Goal: Share content

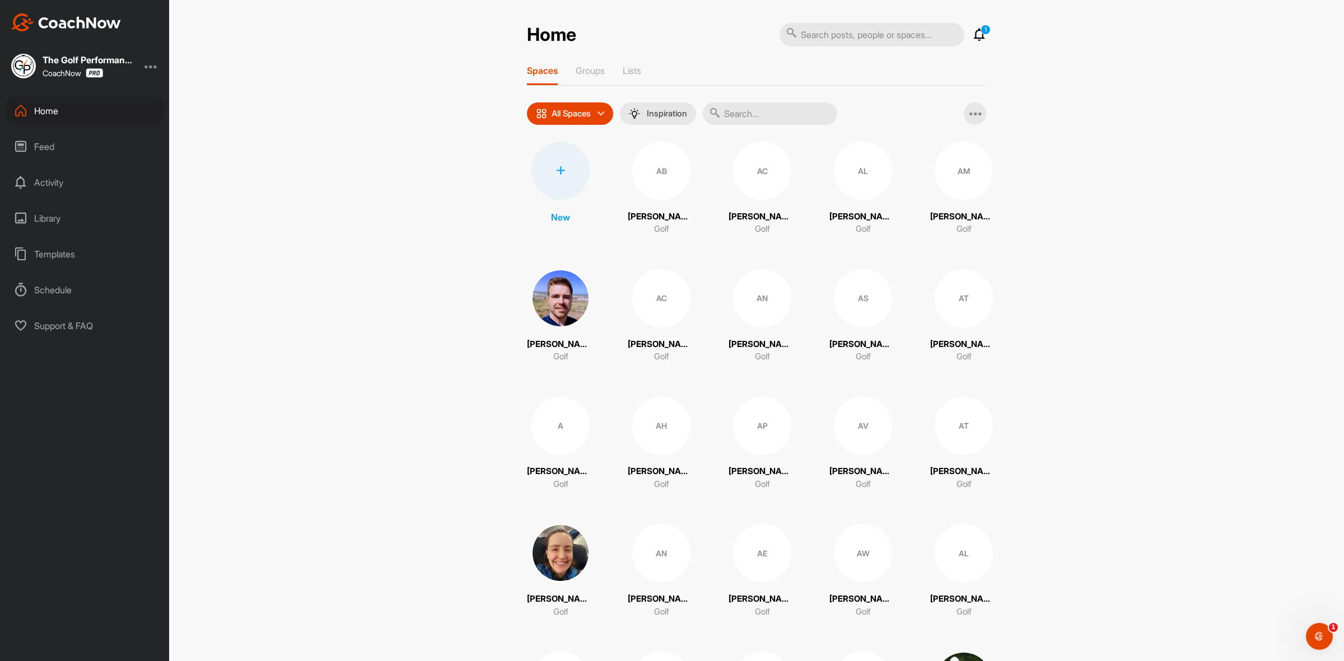
click at [352, 246] on div "Home 1 Notifications Invitations This Week SL [PERSON_NAME] joined space 4 d • …" at bounding box center [756, 330] width 1175 height 661
click at [751, 113] on input "text" at bounding box center [770, 113] width 134 height 22
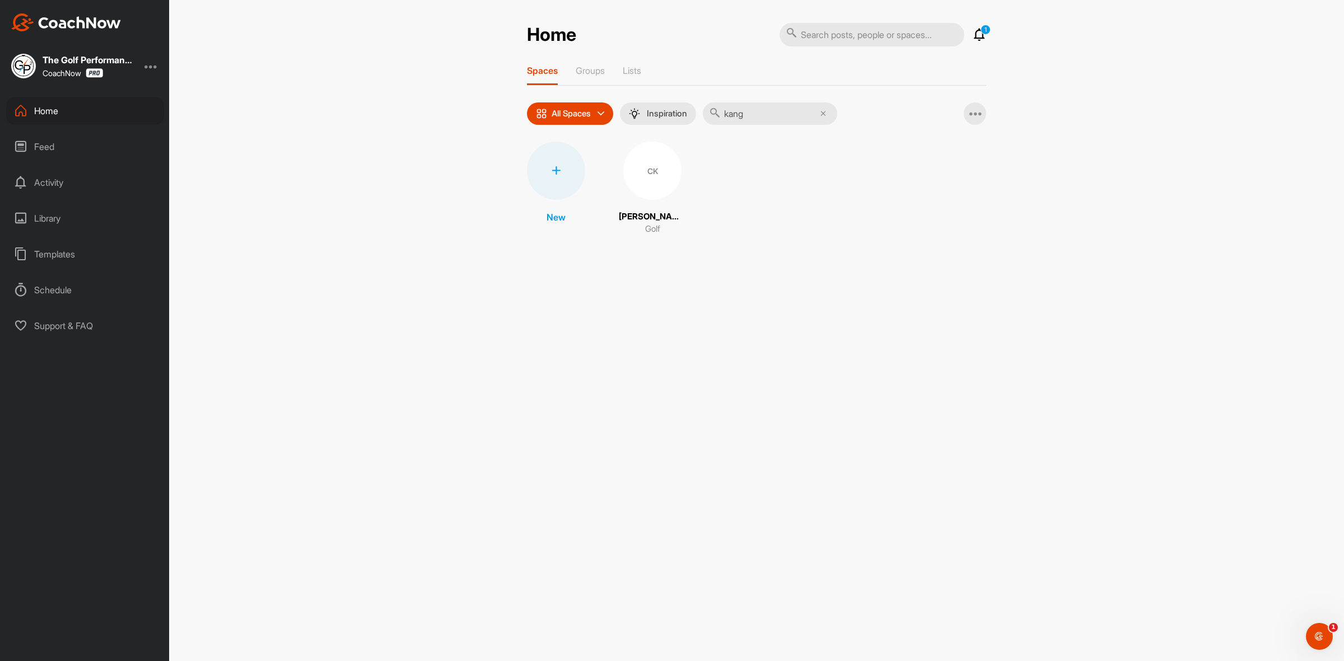
type input "kang"
click at [640, 169] on div "CK" at bounding box center [652, 171] width 58 height 58
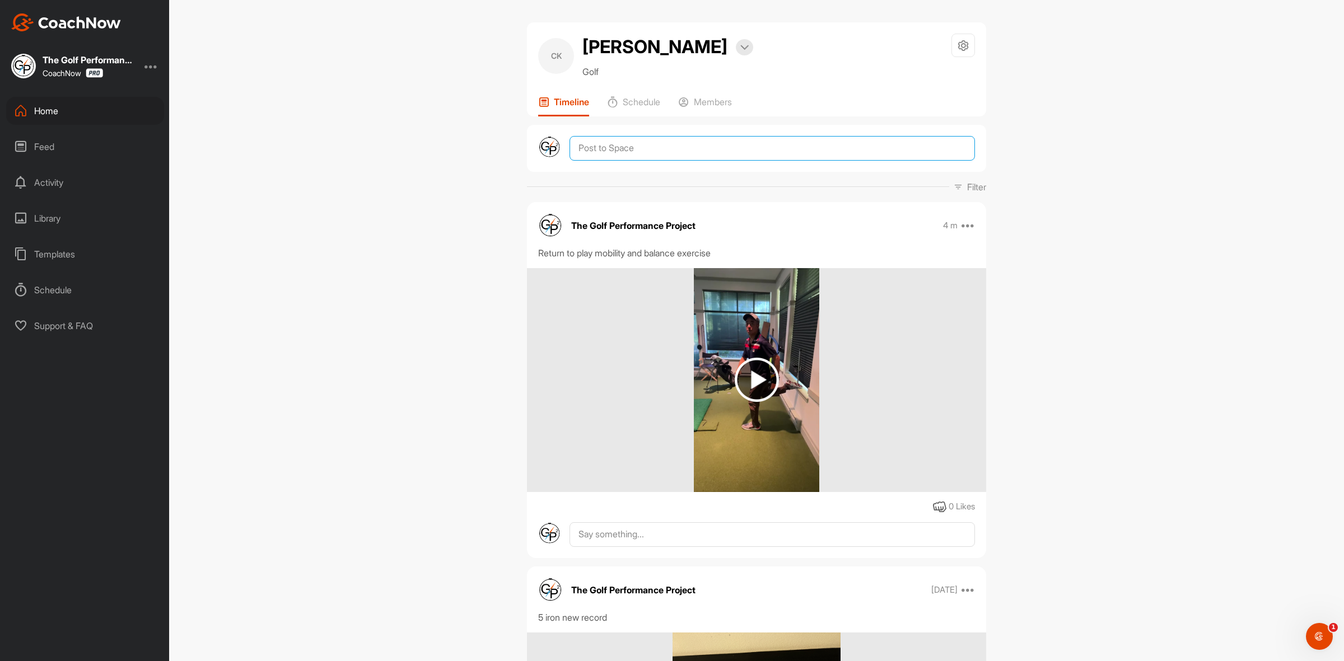
click at [683, 150] on textarea at bounding box center [772, 148] width 405 height 25
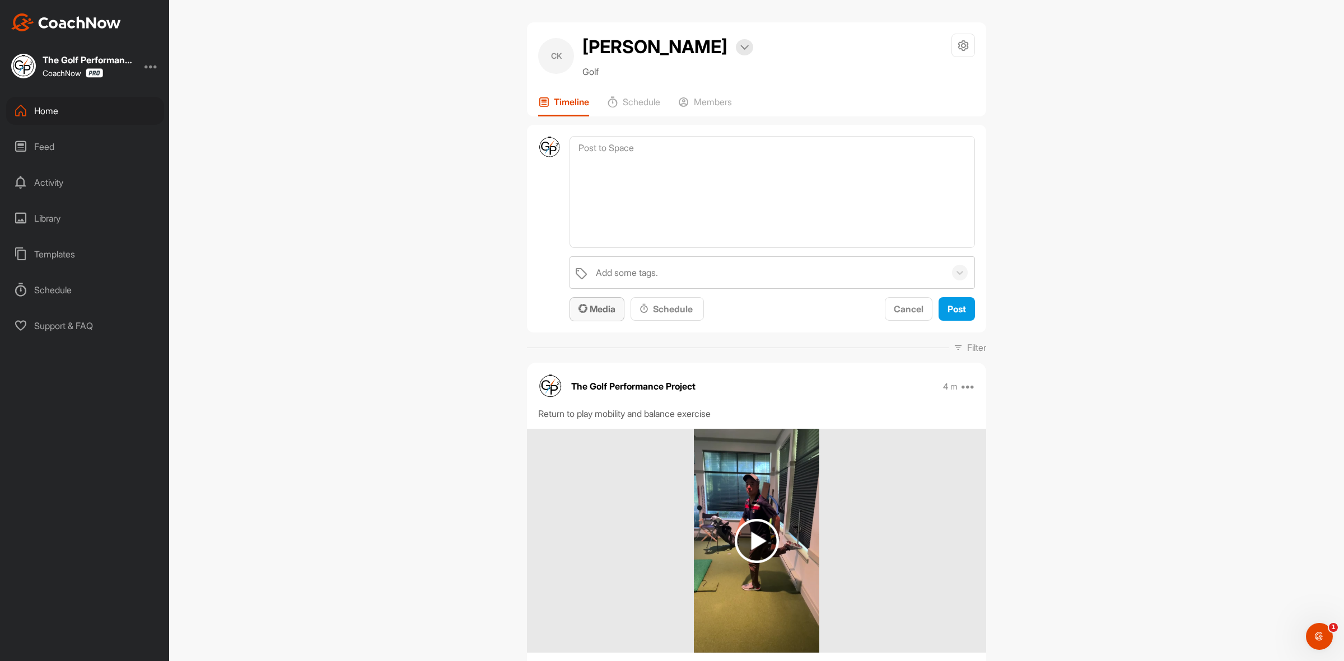
click at [600, 311] on span "Media" at bounding box center [597, 309] width 37 height 11
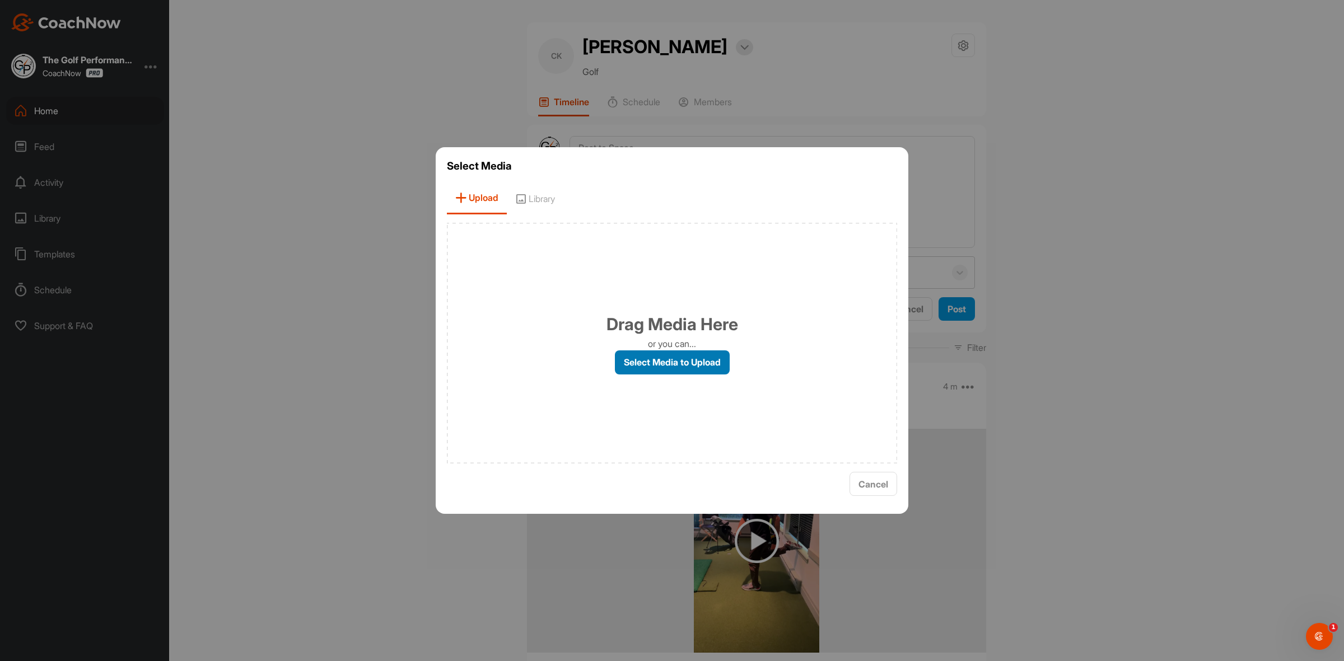
click at [689, 363] on label "Select Media to Upload" at bounding box center [672, 363] width 115 height 24
click at [0, 0] on input "Select Media to Upload" at bounding box center [0, 0] width 0 height 0
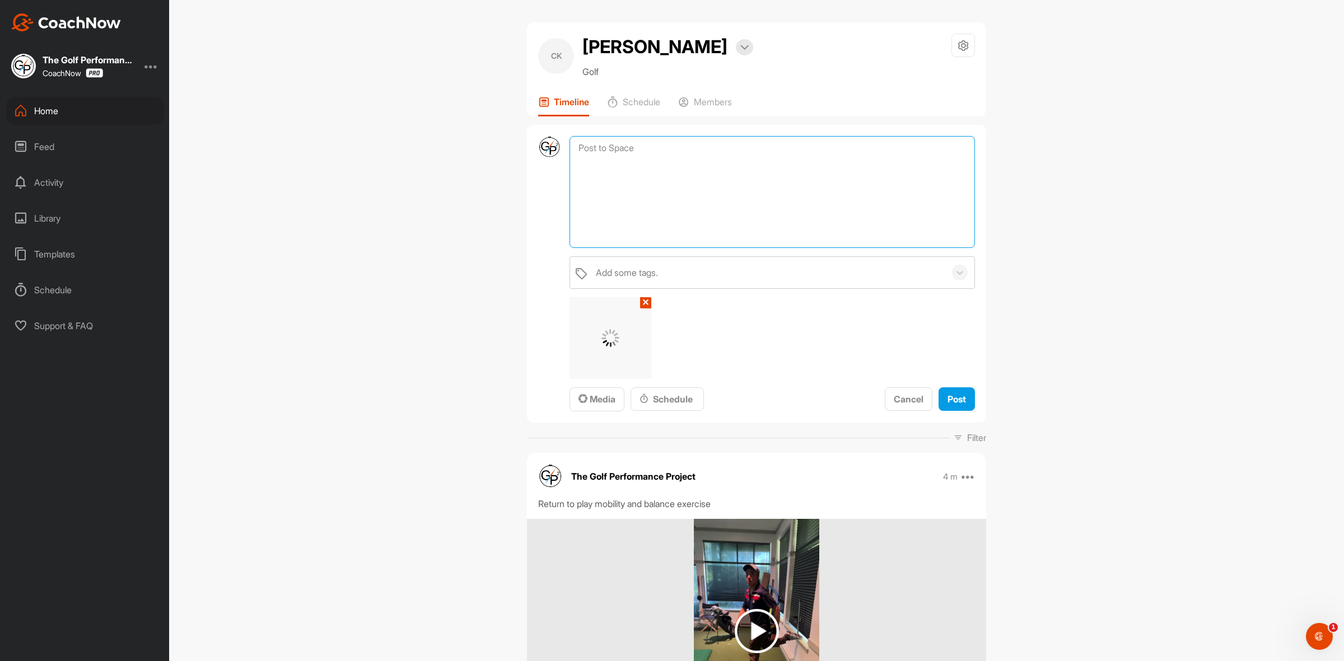
click at [805, 136] on textarea at bounding box center [772, 192] width 405 height 112
type textarea "3 months post [MEDICAL_DATA] check in. footwork, balance, finish position. setu…"
click at [1093, 156] on div "CK [PERSON_NAME] Bookings Golf Space Settings Your Notifications Timeline Sched…" at bounding box center [756, 330] width 1175 height 661
drag, startPoint x: 1093, startPoint y: 156, endPoint x: 1047, endPoint y: 367, distance: 216.1
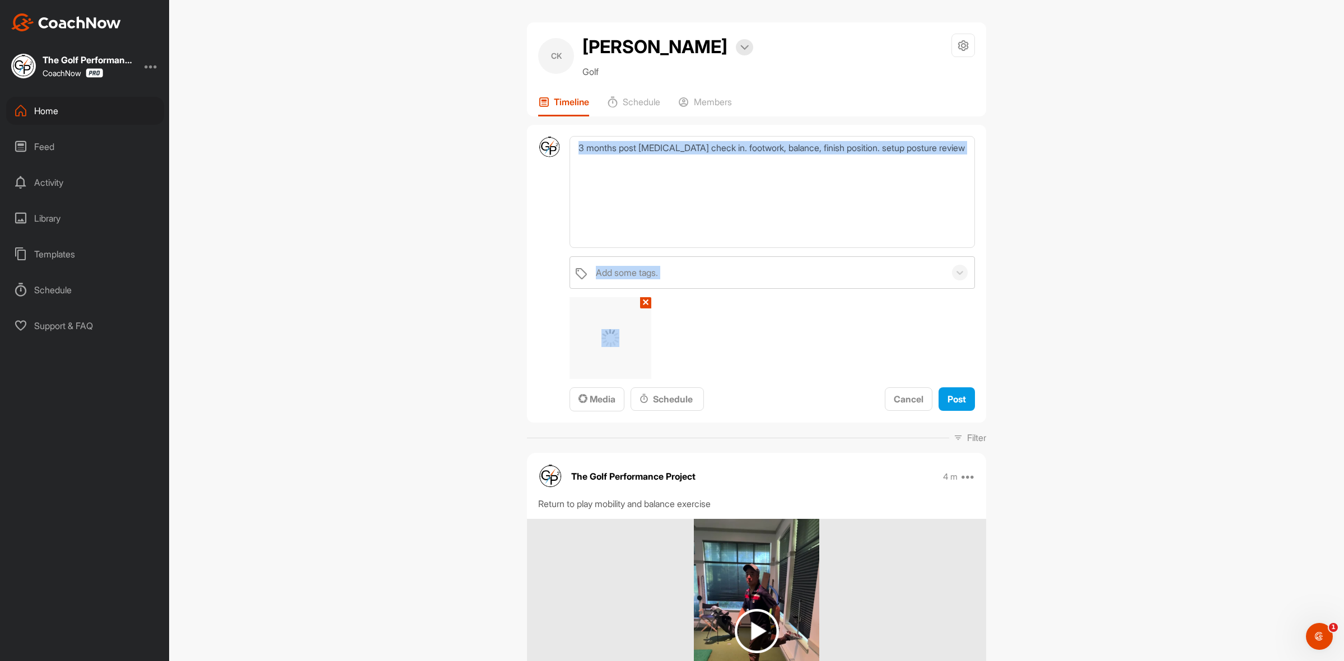
click at [1047, 367] on div "CK [PERSON_NAME] Bookings Golf Space Settings Your Notifications Timeline Sched…" at bounding box center [756, 330] width 1175 height 661
